Goal: Task Accomplishment & Management: Contribute content

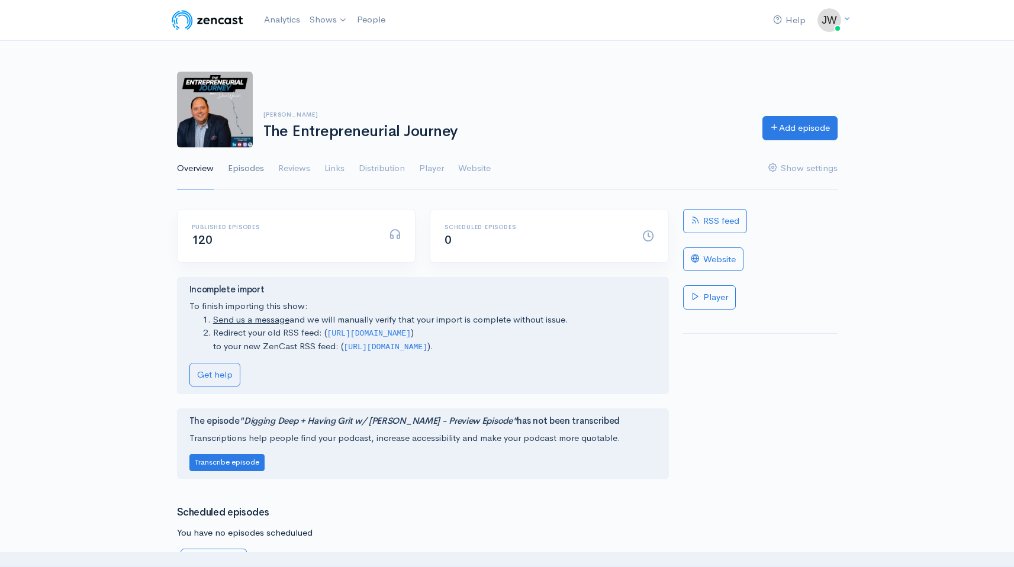
click at [243, 167] on link "Episodes" at bounding box center [246, 168] width 36 height 43
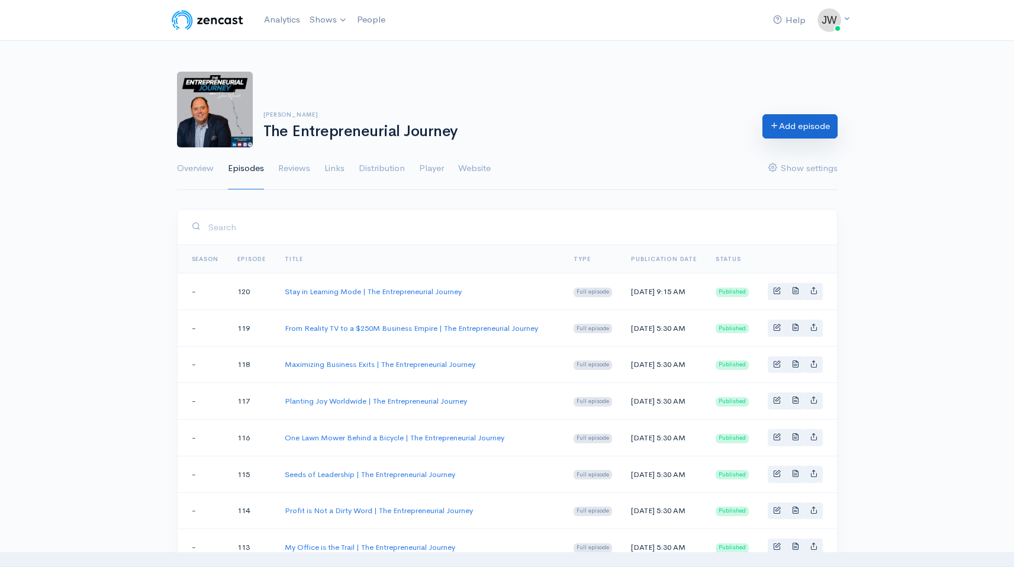
click at [805, 124] on link "Add episode" at bounding box center [799, 126] width 75 height 24
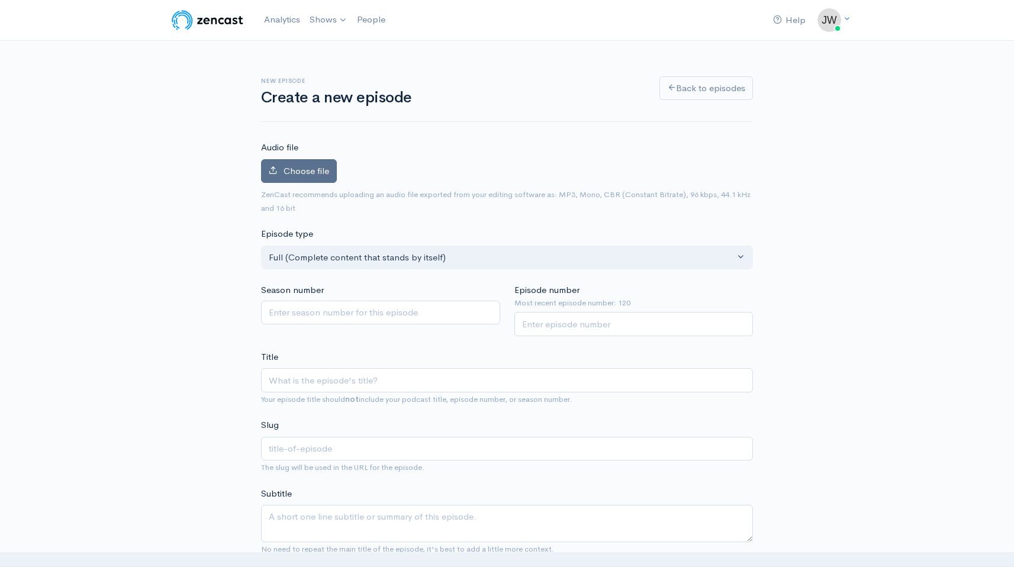
click at [305, 167] on span "Choose file" at bounding box center [306, 170] width 46 height 11
click at [0, 0] on input "Choose file" at bounding box center [0, 0] width 0 height 0
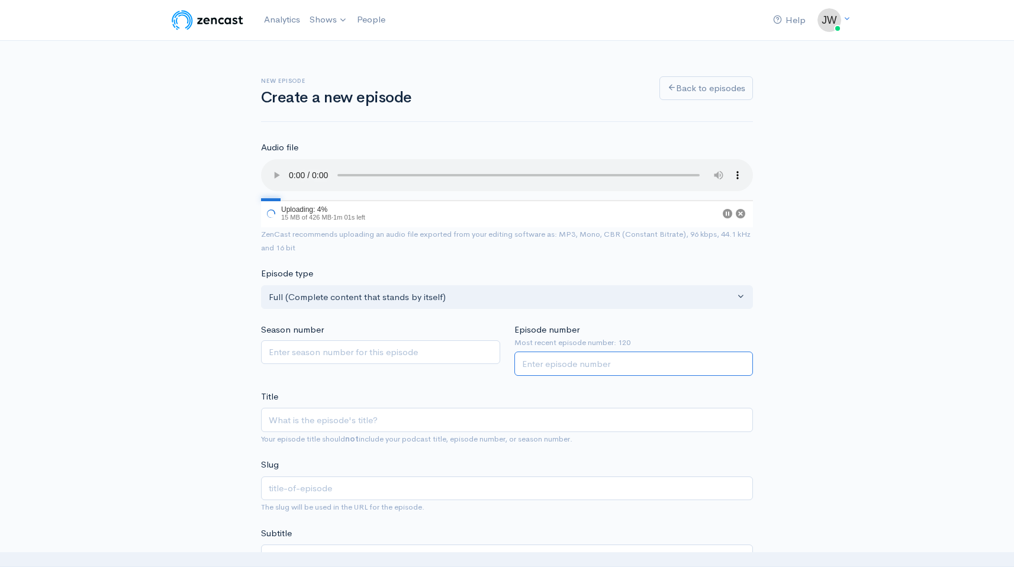
click at [568, 363] on input "Episode number" at bounding box center [633, 364] width 239 height 24
type input "121"
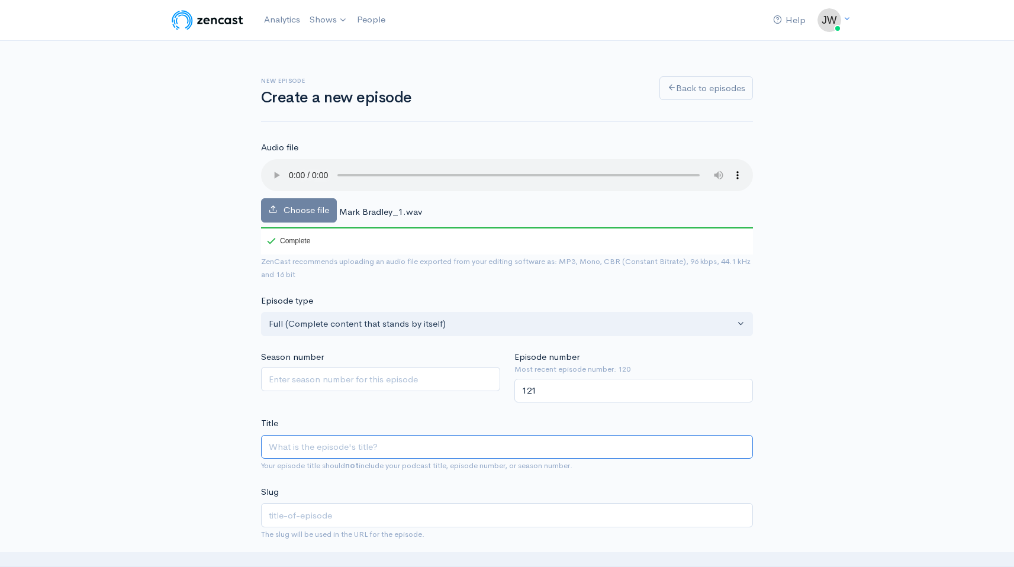
click at [339, 445] on input "Title" at bounding box center [507, 447] width 492 height 24
paste input "Designing Work That Serves Your Life | The Entrepreneurial Journey"
type input "Designing Work That Serves Your Life | The Entrepreneurial Journey"
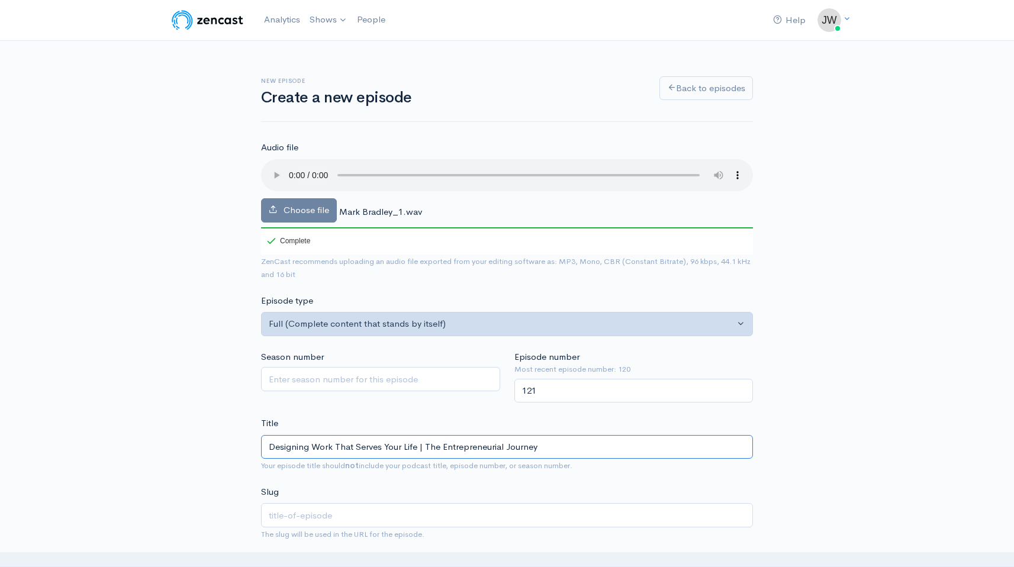
type input "designing-work-that-serves-your-life-the-entrepreneurial-journey"
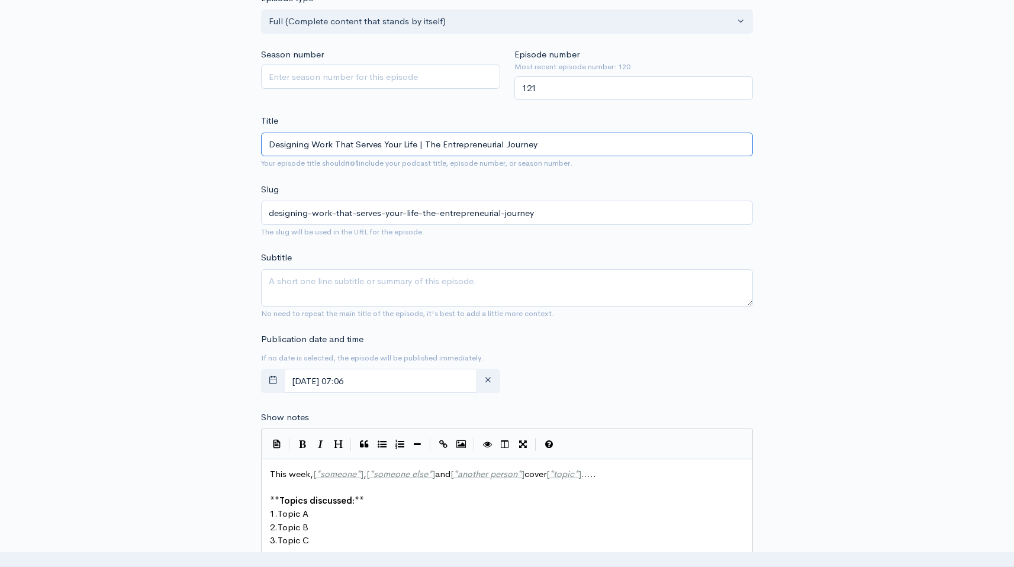
scroll to position [305, 0]
type input "Designing Work That Serves Your Life | The Entrepreneurial Journey"
click at [274, 379] on icon "button" at bounding box center [273, 377] width 9 height 9
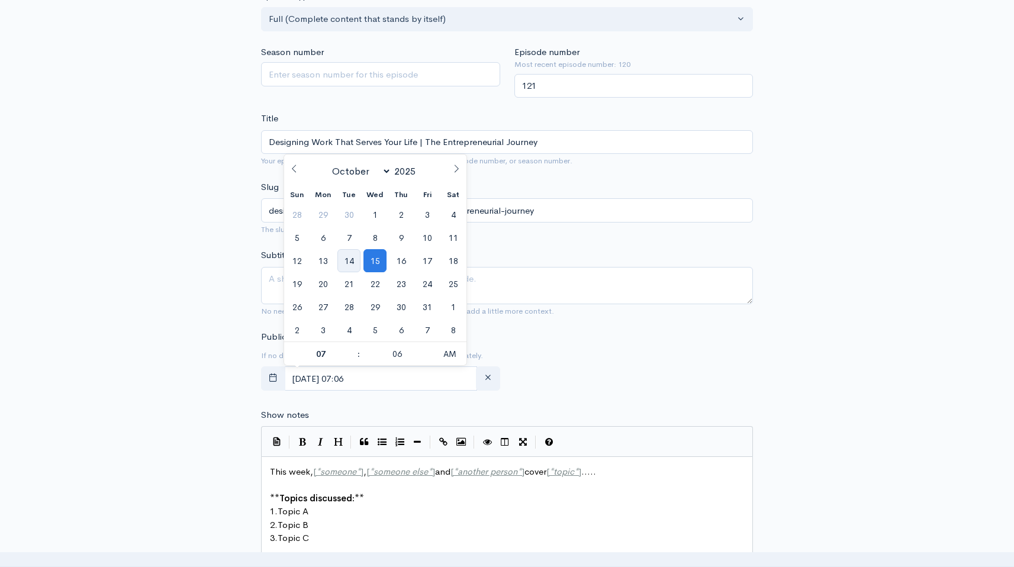
click at [356, 262] on span "14" at bounding box center [348, 260] width 23 height 23
type input "[DATE] 07:06"
type input "05"
type input "[DATE] 05:06"
type input "30"
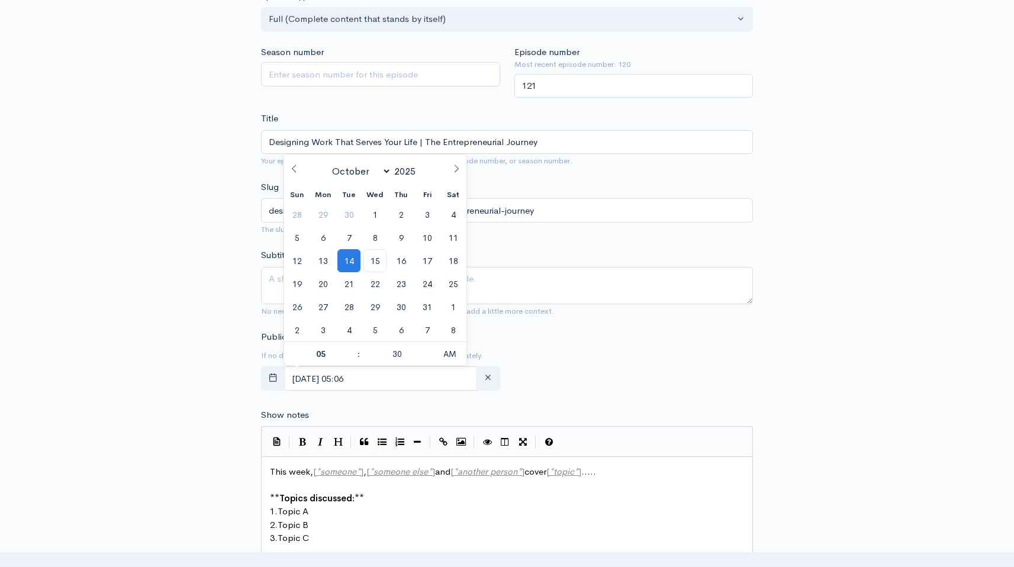
type input "[DATE] 05:30"
click at [198, 362] on div "New episode Create a new episode Back to episodes Audio file Choose file Mark B…" at bounding box center [507, 392] width 675 height 1312
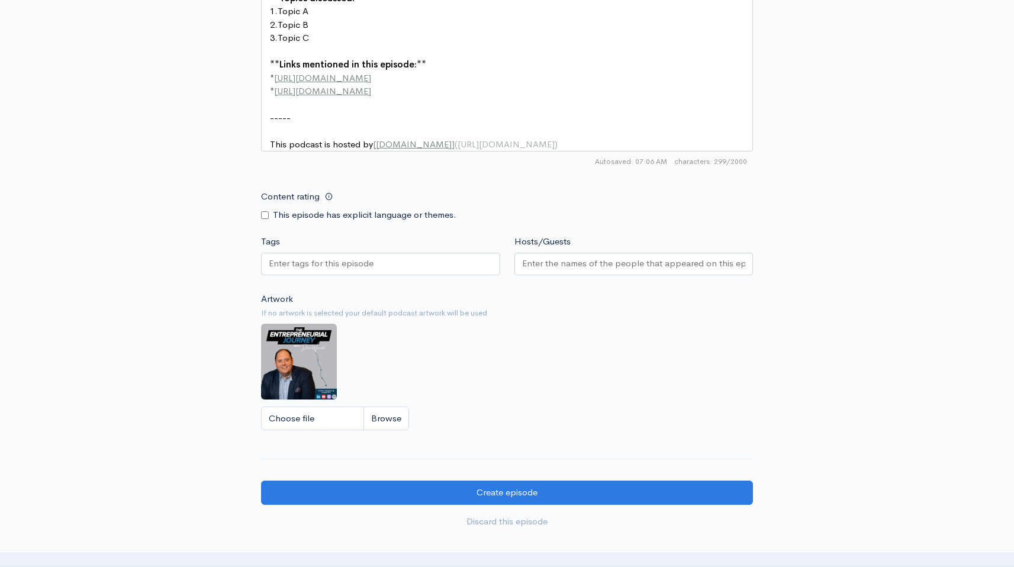
scroll to position [4, 0]
click at [564, 150] on pre "This podcast is hosted by [ [DOMAIN_NAME] ] ( [URL][DOMAIN_NAME] )" at bounding box center [511, 145] width 488 height 14
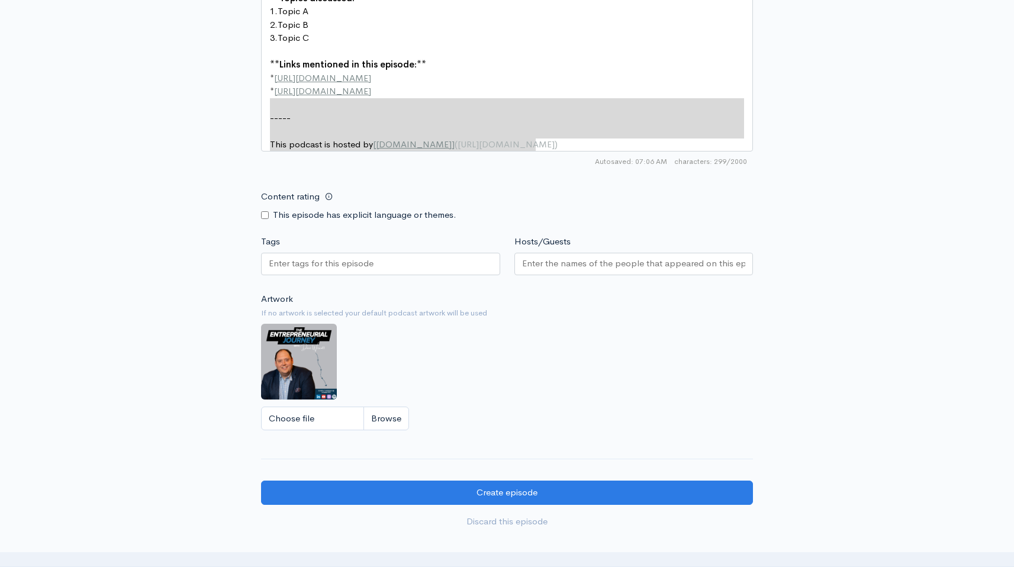
type textarea "This week, [*someone*], [*someone else*] and [*another person*] cover [*topic*]…"
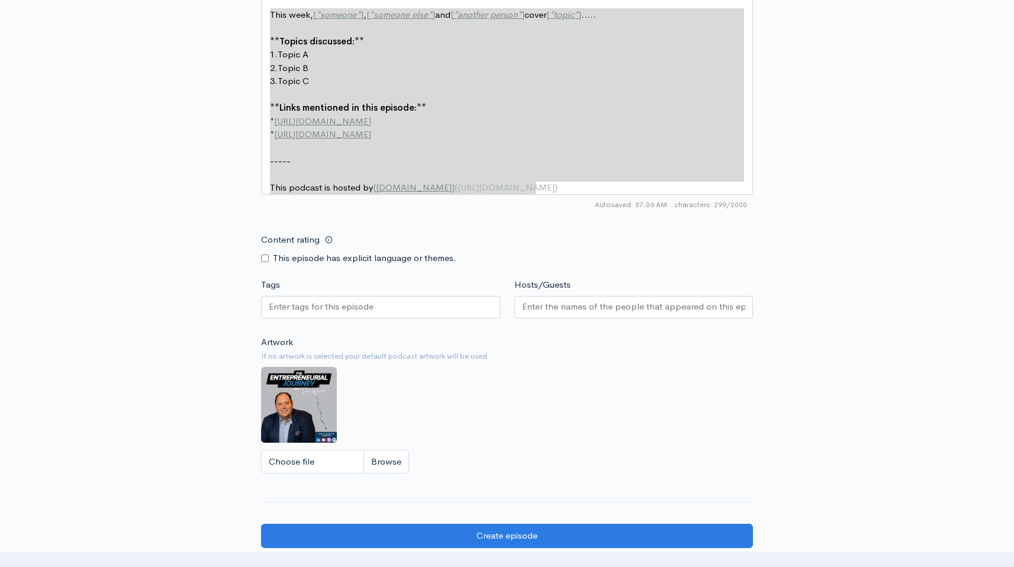
drag, startPoint x: 568, startPoint y: 149, endPoint x: 124, endPoint y: -85, distance: 501.9
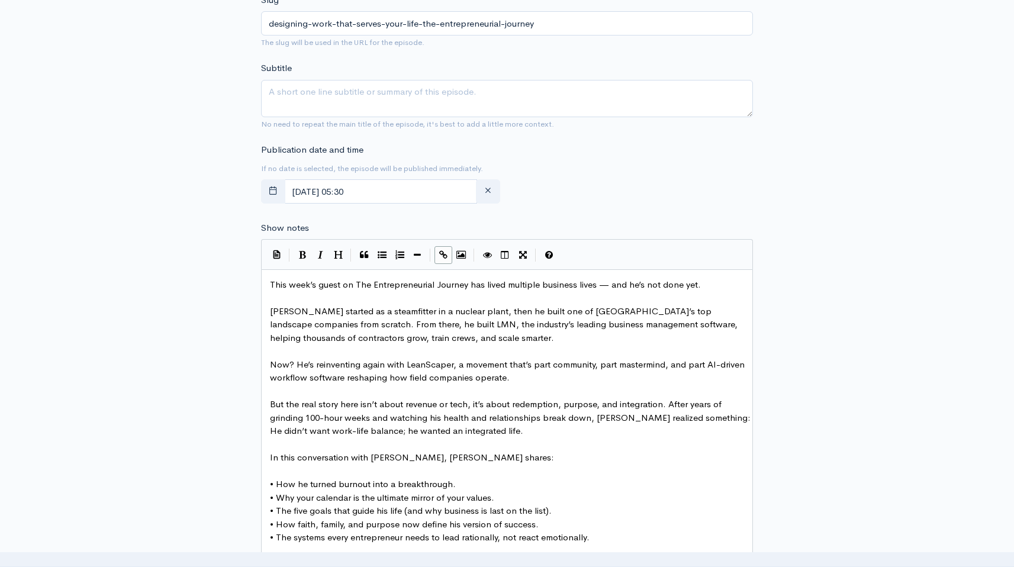
scroll to position [489, 0]
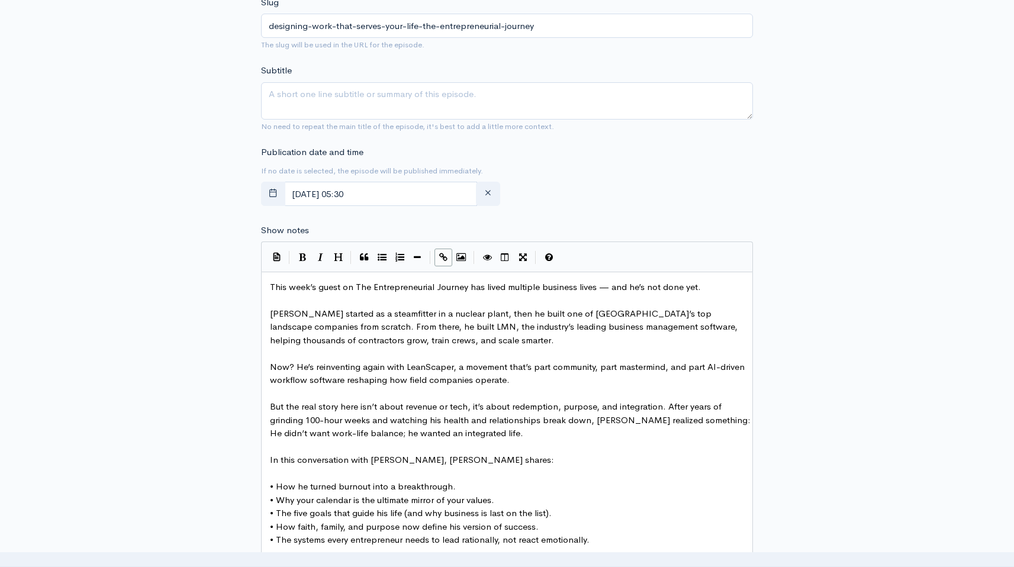
click at [605, 289] on span "This week’s guest on The Entrepreneurial Journey has lived multiple business li…" at bounding box center [485, 286] width 431 height 11
type textarea ","
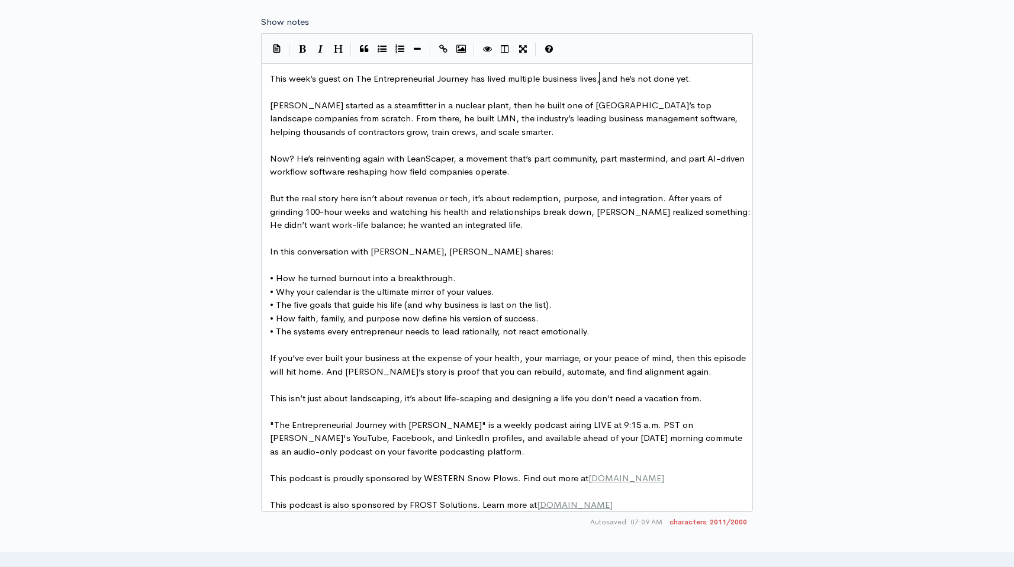
scroll to position [682, 0]
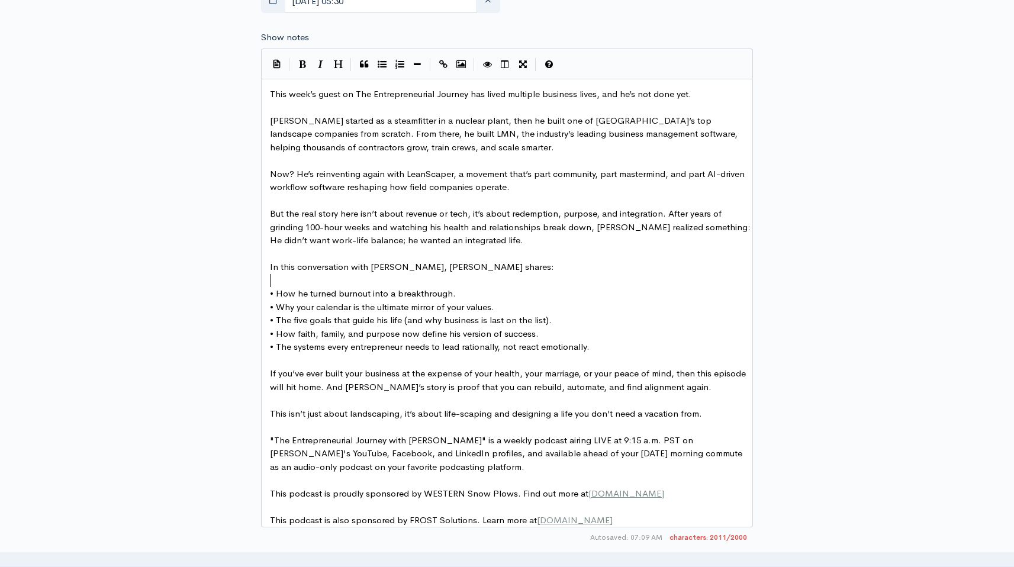
click at [296, 279] on pre "​" at bounding box center [511, 281] width 488 height 14
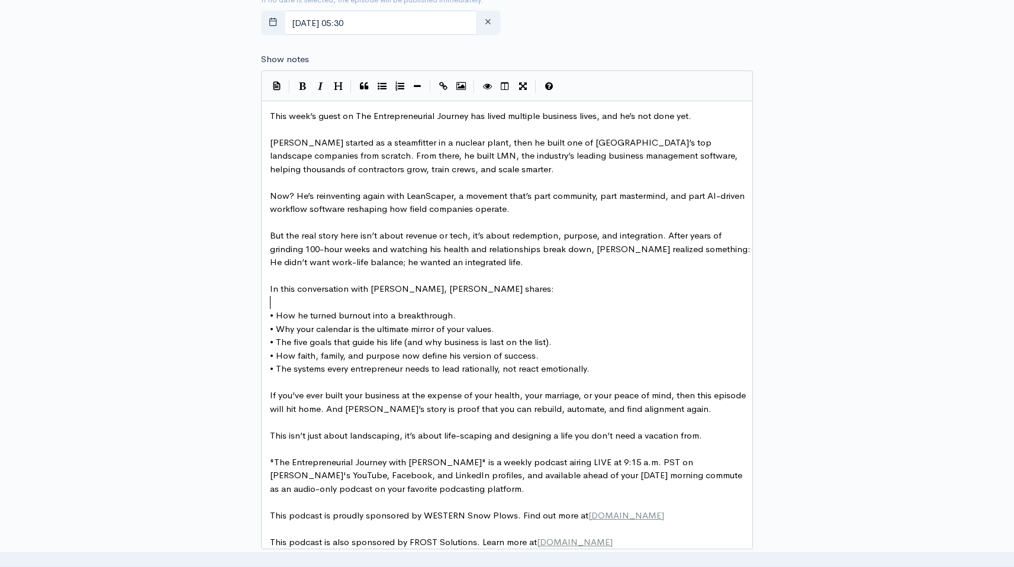
scroll to position [656, 0]
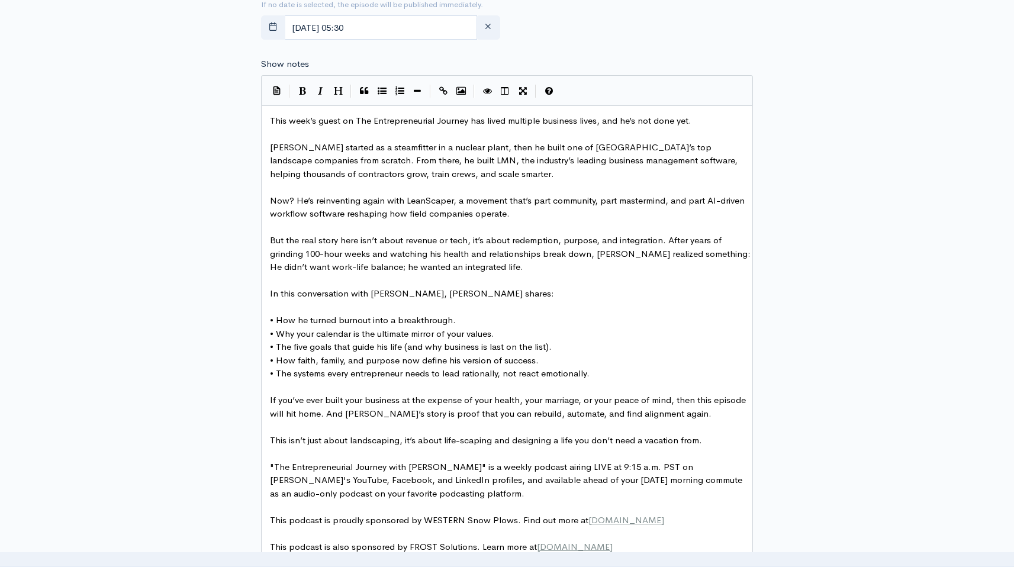
click at [315, 213] on span "Now? He’s reinventing again with LeanScaper, a movement that’s part community, …" at bounding box center [508, 207] width 477 height 25
click at [508, 210] on pre "Now? He’s reinventing again with LeanScaper, a movement that’s part community, …" at bounding box center [511, 207] width 488 height 27
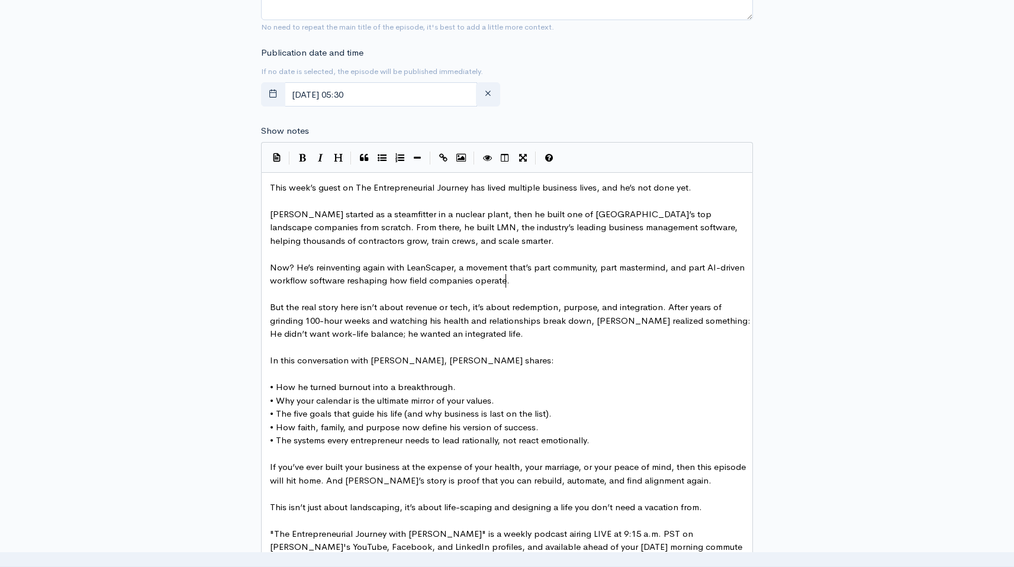
scroll to position [582, 0]
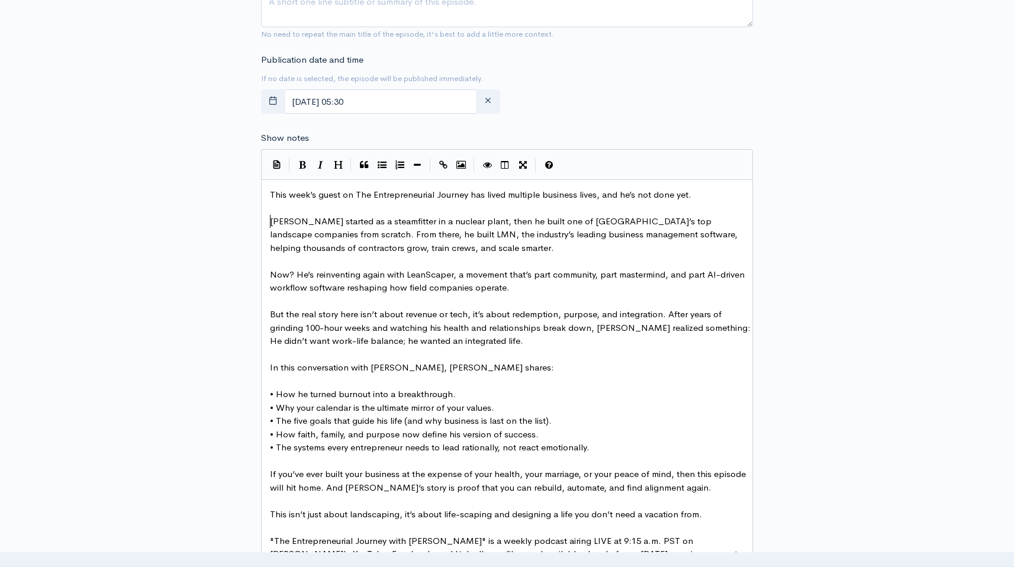
click at [272, 223] on span "[PERSON_NAME] started as a steamfitter in a nuclear plant, then he built one of…" at bounding box center [505, 234] width 470 height 38
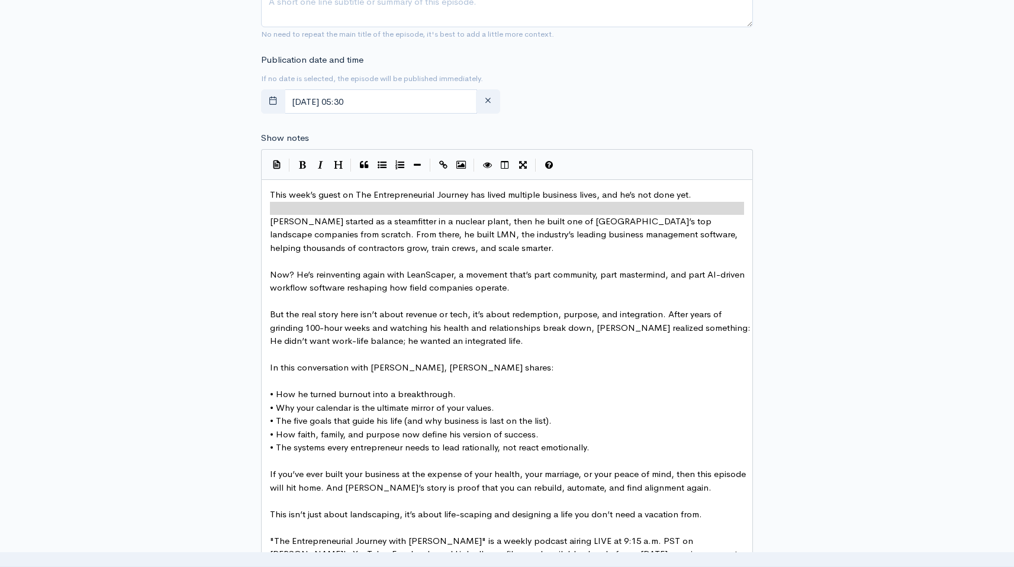
type textarea "This week’s guest on The Entrepreneurial Journey has lived multiple business li…"
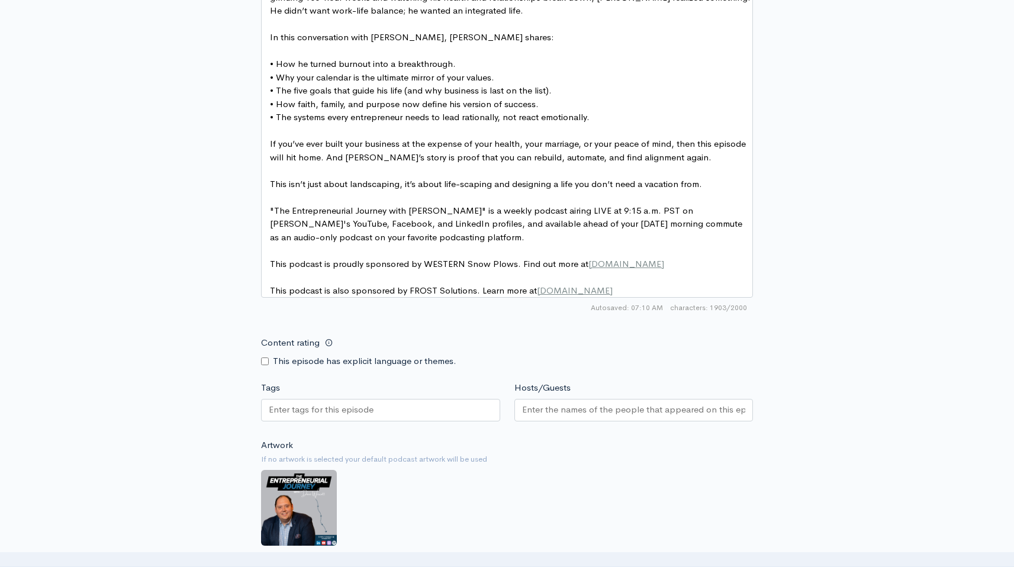
scroll to position [969, 0]
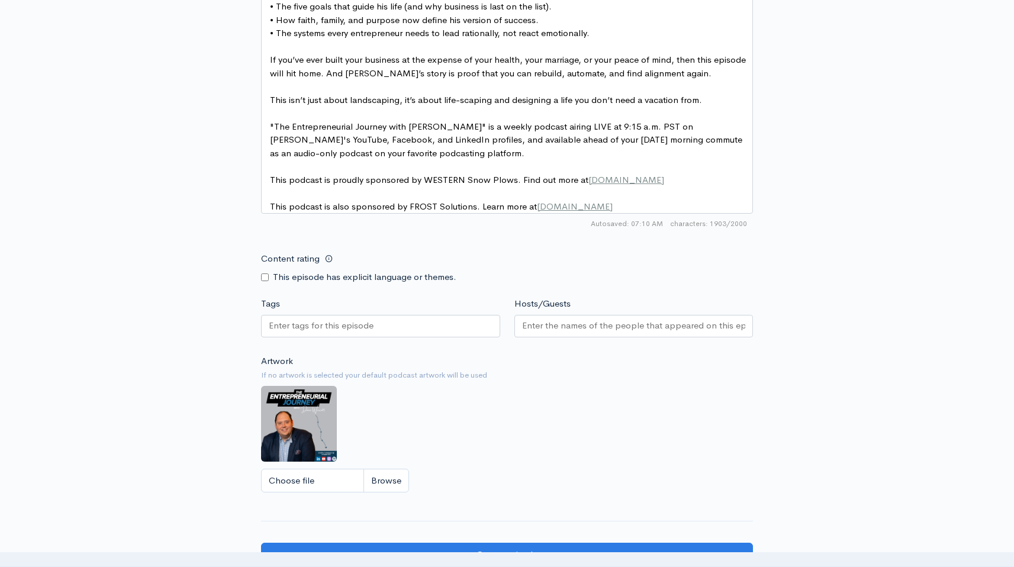
click at [541, 333] on input "Hosts/Guests" at bounding box center [634, 326] width 224 height 14
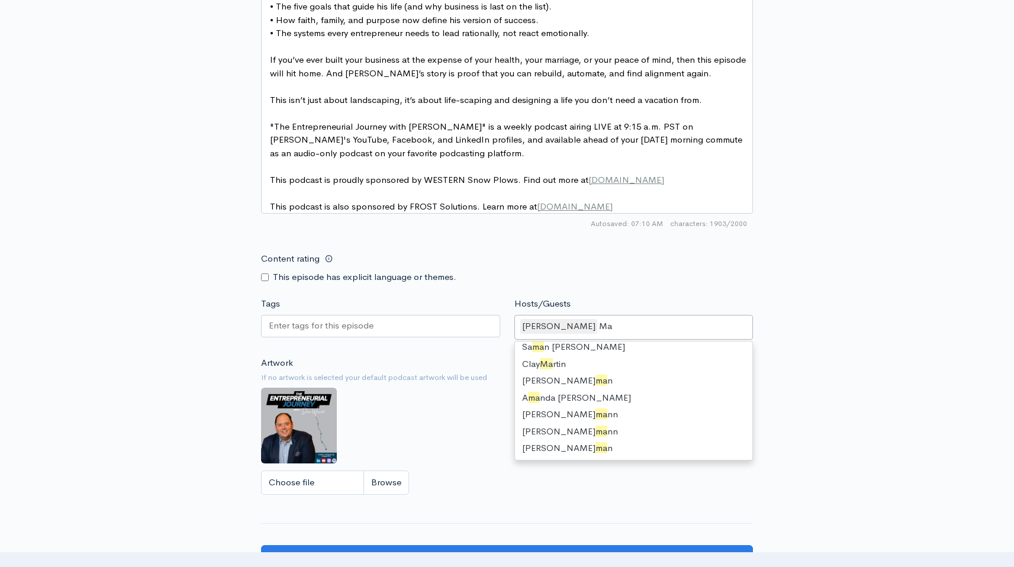
scroll to position [16, 0]
type input "Mark"
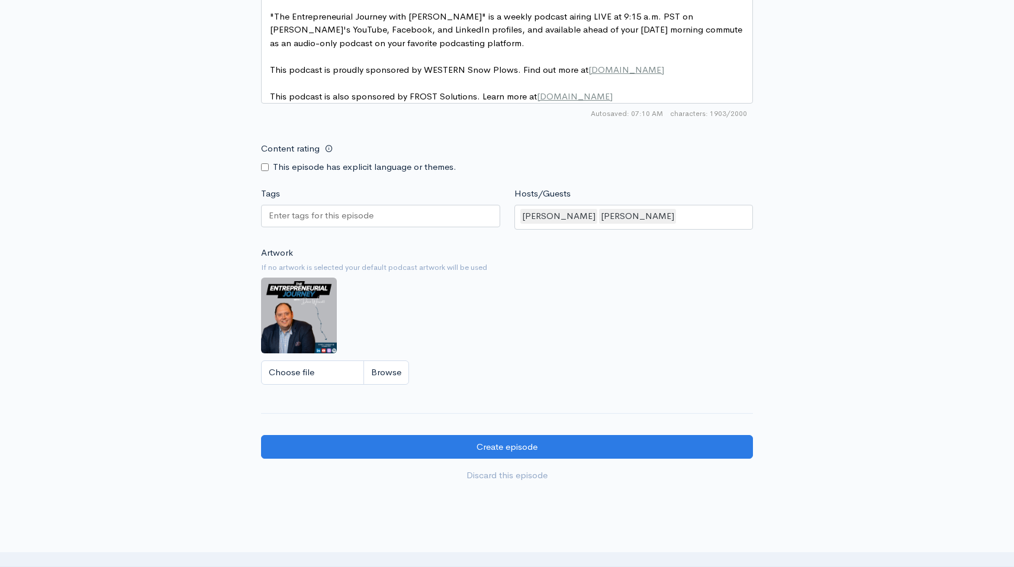
scroll to position [1177, 0]
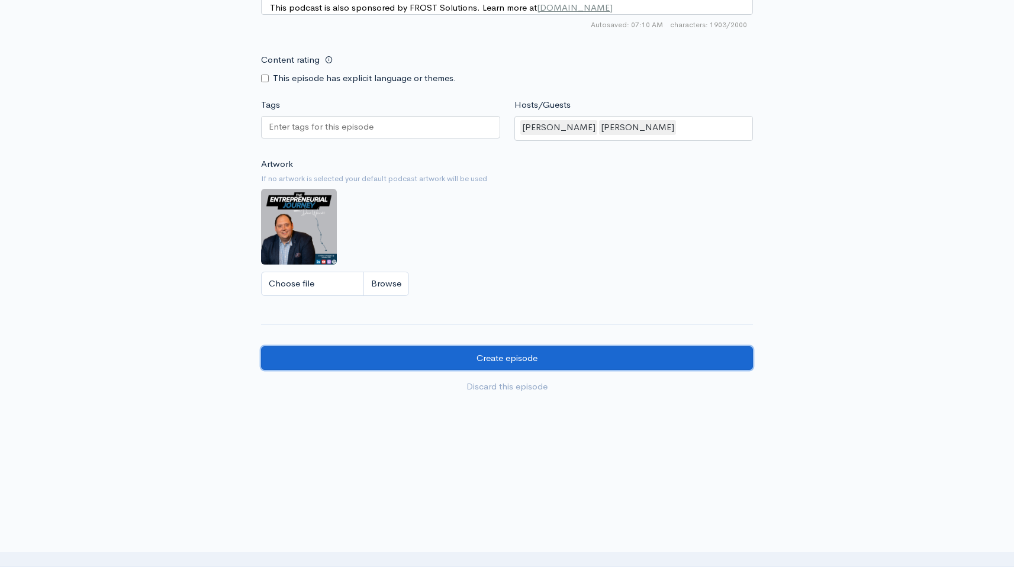
click at [510, 366] on input "Create episode" at bounding box center [507, 358] width 492 height 24
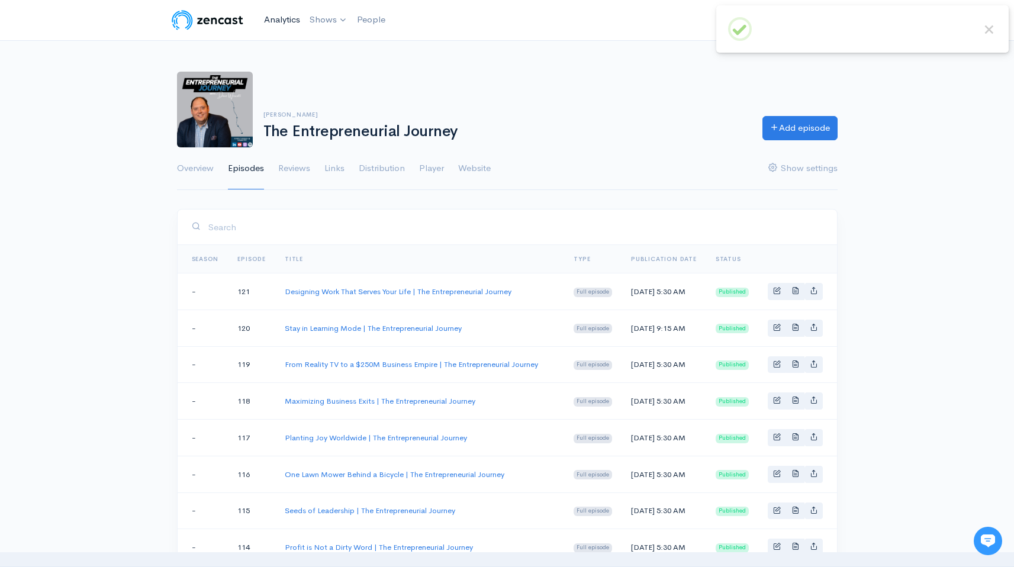
click at [293, 24] on link "Analytics" at bounding box center [282, 19] width 46 height 25
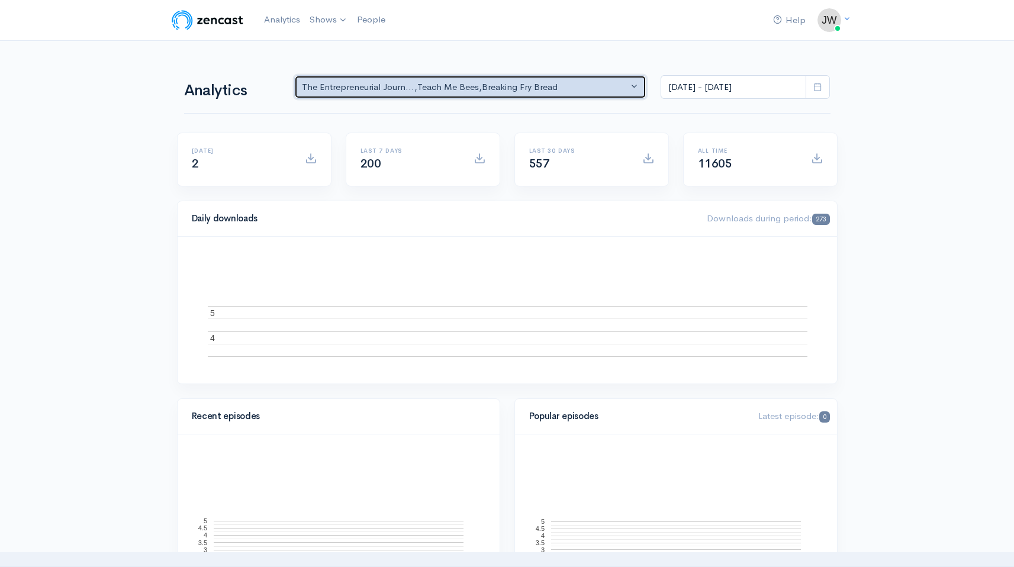
click at [516, 82] on div "The Entrepreneurial Journ... , Teach Me Bees , Breaking Fry Bread" at bounding box center [465, 87] width 327 height 14
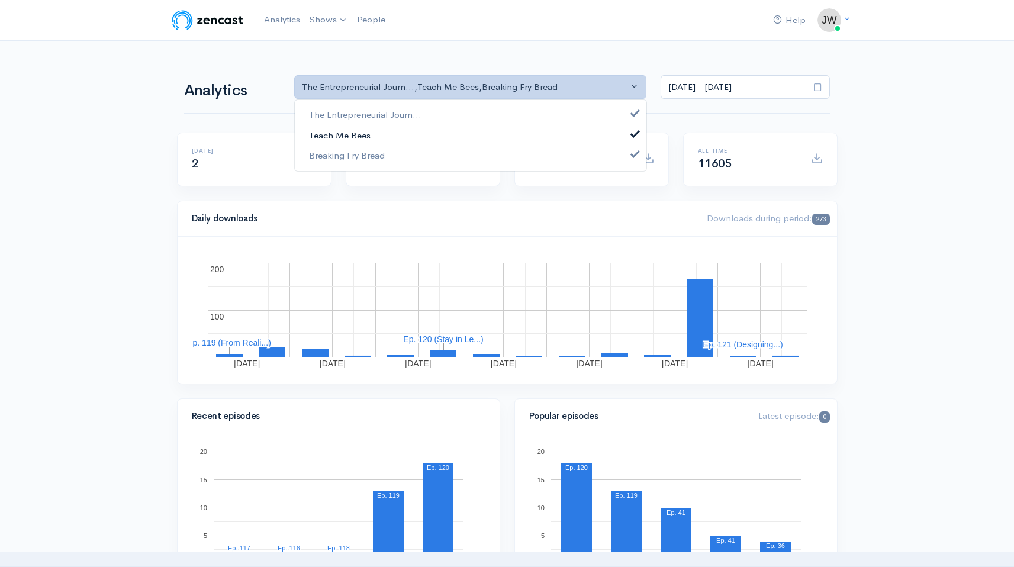
click at [339, 133] on span "Teach Me Bees" at bounding box center [340, 135] width 62 height 14
click at [342, 151] on span "Breaking Fry Bread" at bounding box center [347, 156] width 76 height 14
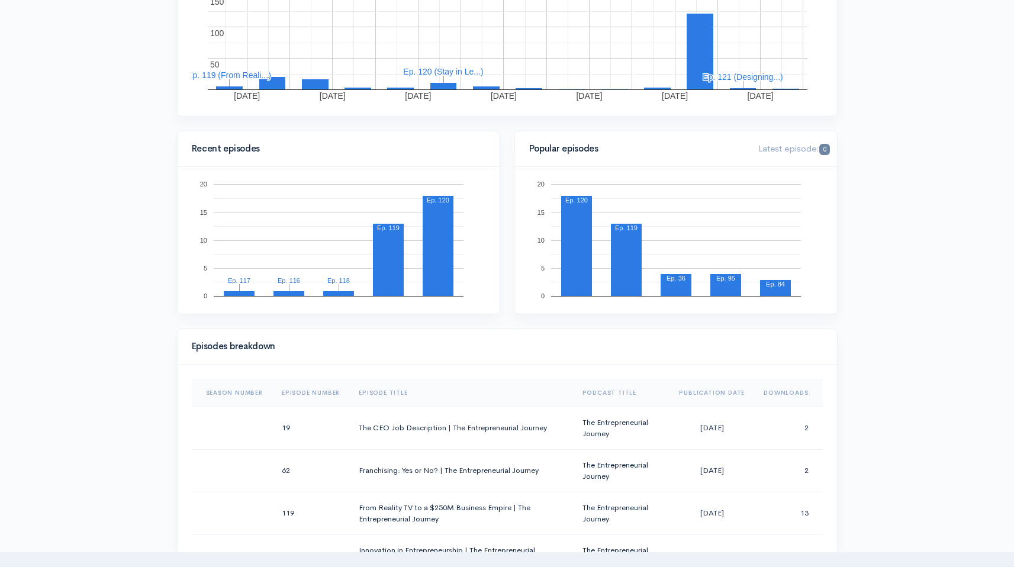
scroll to position [276, 0]
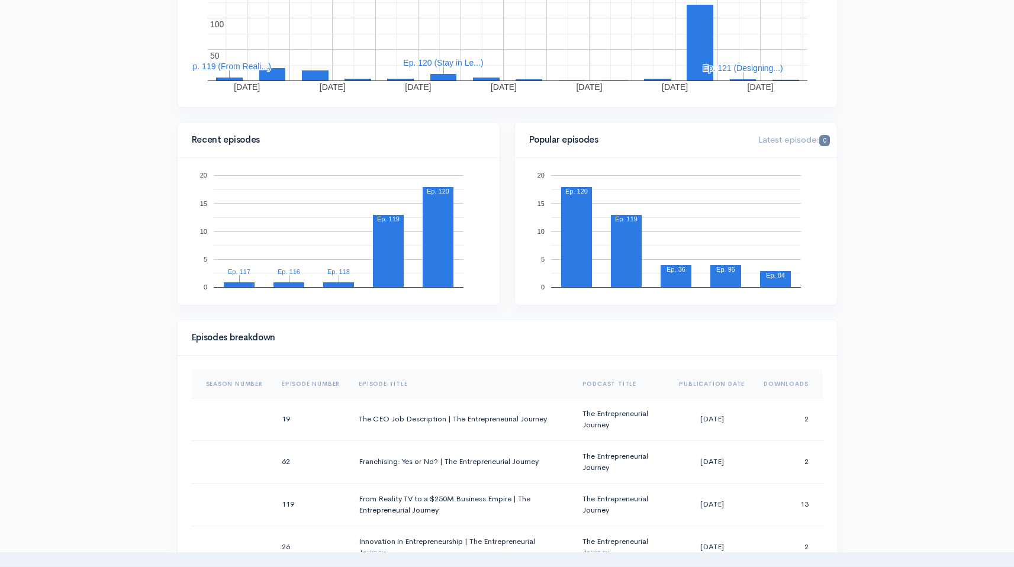
click at [307, 378] on th "Episode Number" at bounding box center [310, 384] width 77 height 28
click at [312, 379] on th "Episode Number" at bounding box center [315, 384] width 86 height 28
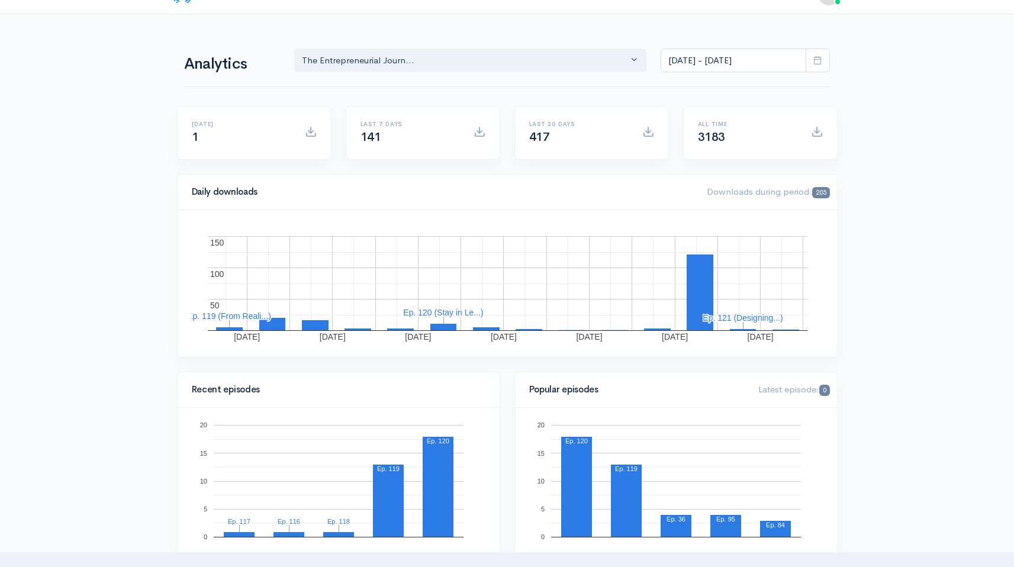
scroll to position [0, 0]
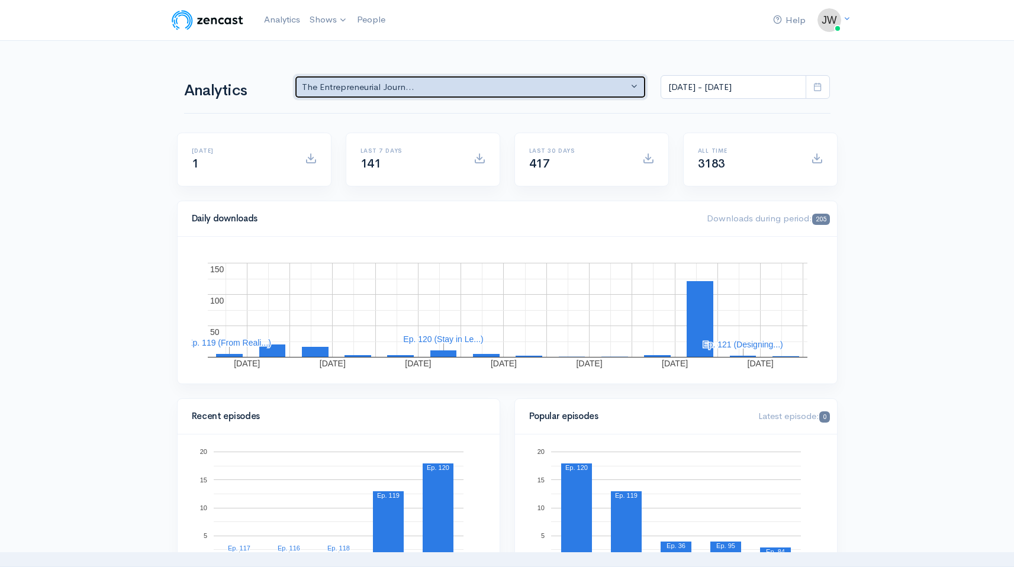
click at [636, 85] on button "The Entrepreneurial Journ..." at bounding box center [470, 87] width 353 height 24
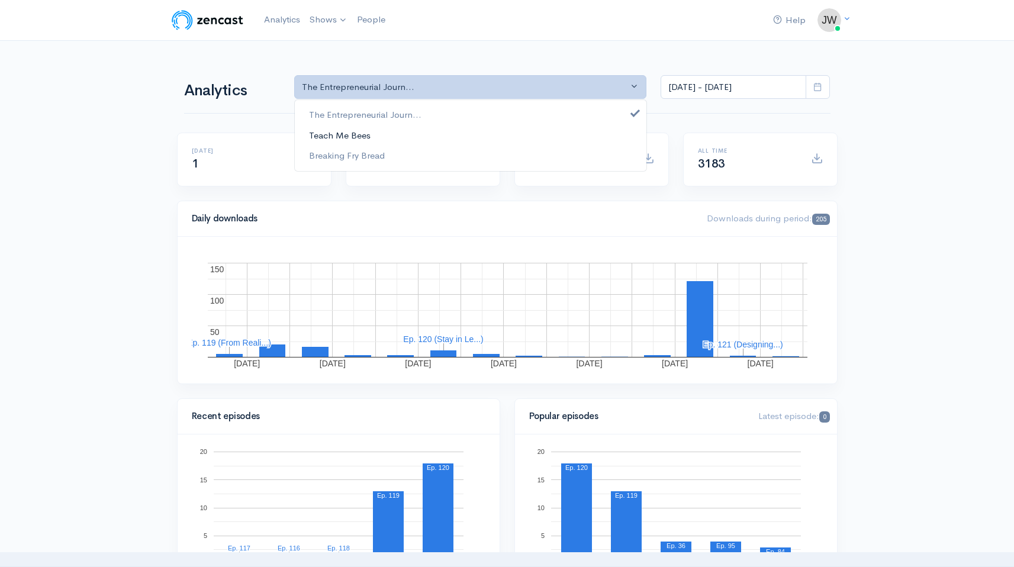
click at [320, 140] on span "Teach Me Bees" at bounding box center [340, 135] width 62 height 14
click at [329, 151] on span "Breaking Fry Bread" at bounding box center [347, 156] width 76 height 14
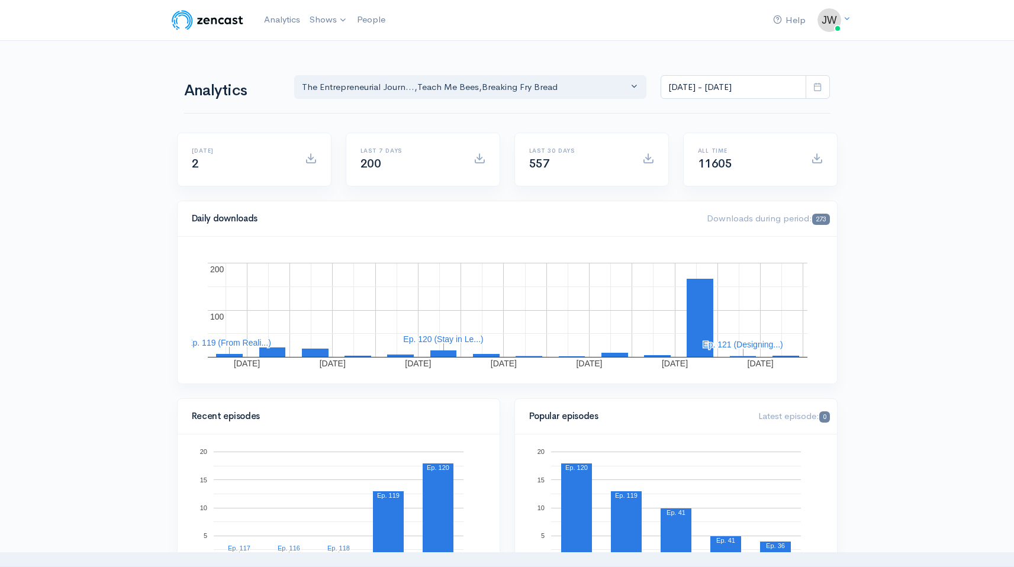
click at [820, 86] on icon at bounding box center [817, 86] width 9 height 9
click at [686, 237] on li "All time" at bounding box center [702, 241] width 83 height 18
type input "Jun 20, 2023 - Oct 15, 2025"
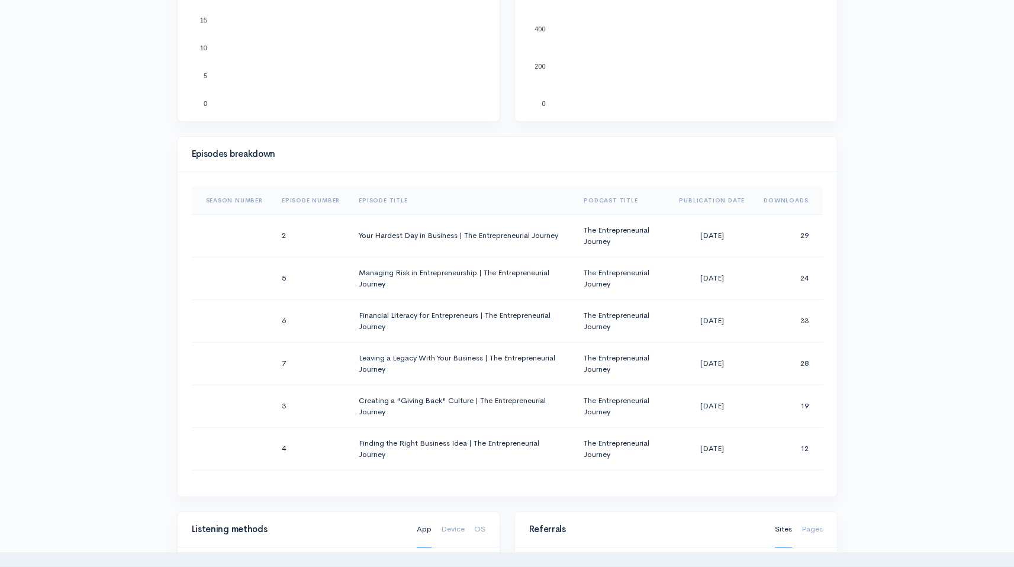
scroll to position [439, 0]
